Goal: Transaction & Acquisition: Purchase product/service

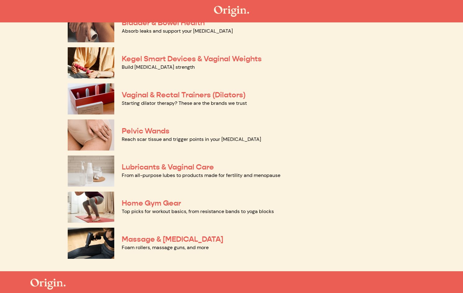
scroll to position [261, 0]
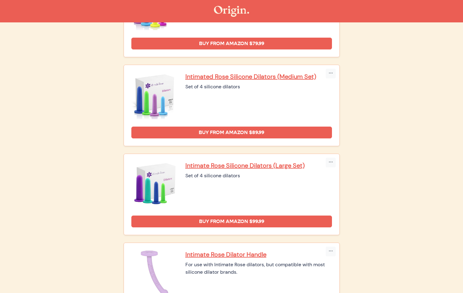
scroll to position [219, 0]
drag, startPoint x: 378, startPoint y: 161, endPoint x: 181, endPoint y: 156, distance: 196.7
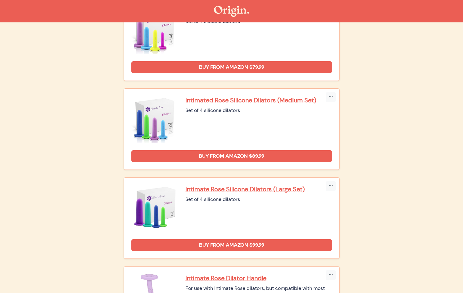
copy div "Intimate Rose Silicone Dilators (Large Set)"
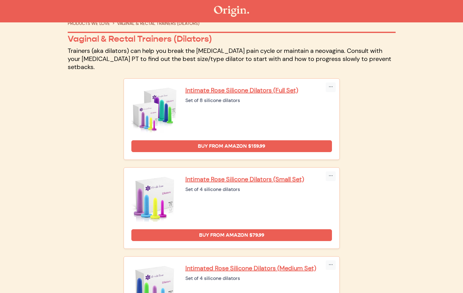
scroll to position [0, 0]
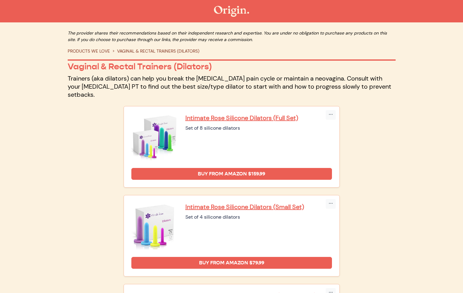
click at [229, 13] on img at bounding box center [231, 11] width 35 height 11
